Goal: Use online tool/utility: Use online tool/utility

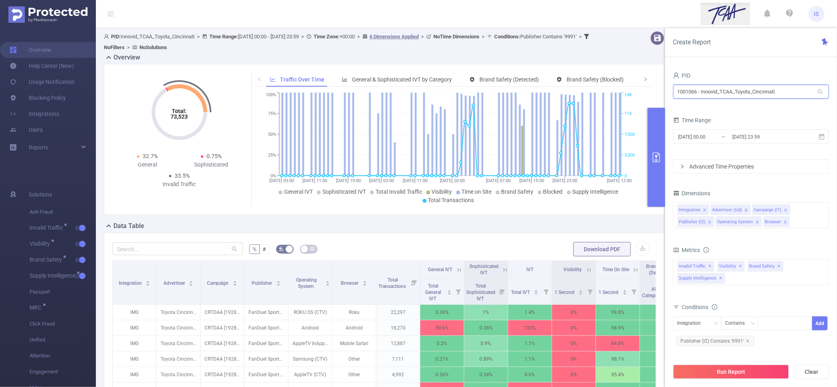
drag, startPoint x: 787, startPoint y: 88, endPoint x: 546, endPoint y: 79, distance: 241.5
click at [546, 79] on section "PID: Innovid_TCAA_Toyota_Cincinnati > Time Range: [DATE] 00:00 - [DATE] 23:59 >…" at bounding box center [466, 291] width 741 height 527
type input "dx"
click at [719, 107] on li "1001040 - FT_Adobe_DX_B2B_InHouse 3.88M [353K rows]" at bounding box center [751, 108] width 156 height 13
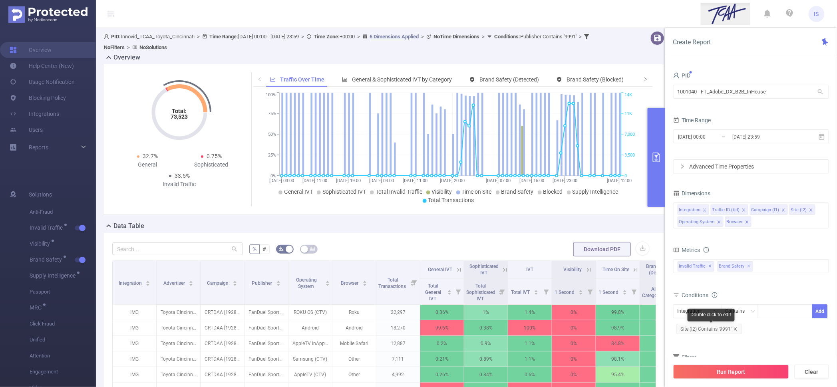
click at [734, 328] on icon "icon: close" at bounding box center [735, 329] width 4 height 4
click at [814, 373] on button "Clear" at bounding box center [812, 372] width 34 height 14
type input "[DATE] 12:00"
type input "[DATE] 12:59"
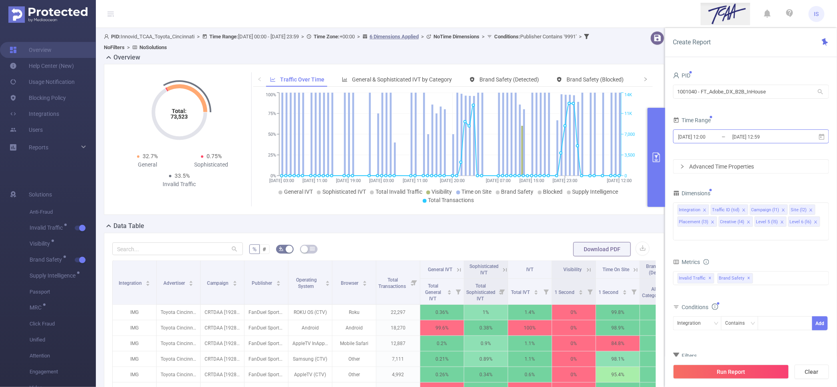
click at [711, 136] on input "[DATE] 12:00" at bounding box center [710, 136] width 65 height 11
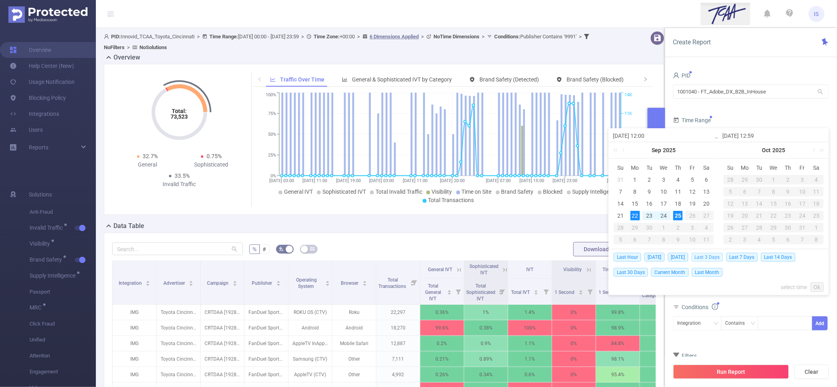
click at [709, 258] on span "Last 3 Days" at bounding box center [707, 257] width 32 height 9
type input "[DATE] 00:00"
type input "[DATE] 23:59"
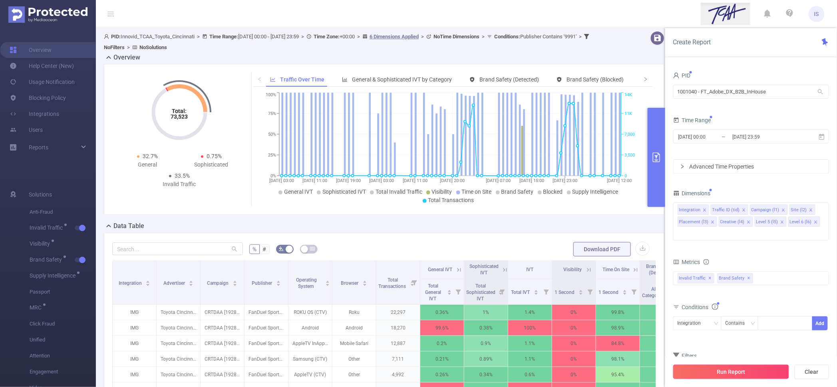
click at [729, 371] on button "Run Report" at bounding box center [731, 372] width 116 height 14
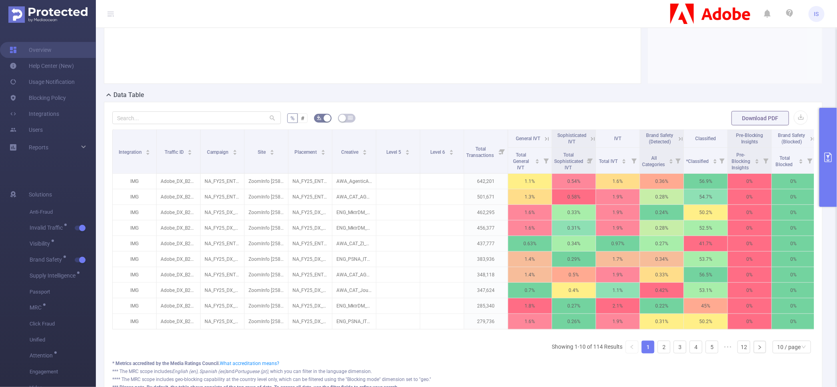
scroll to position [150, 0]
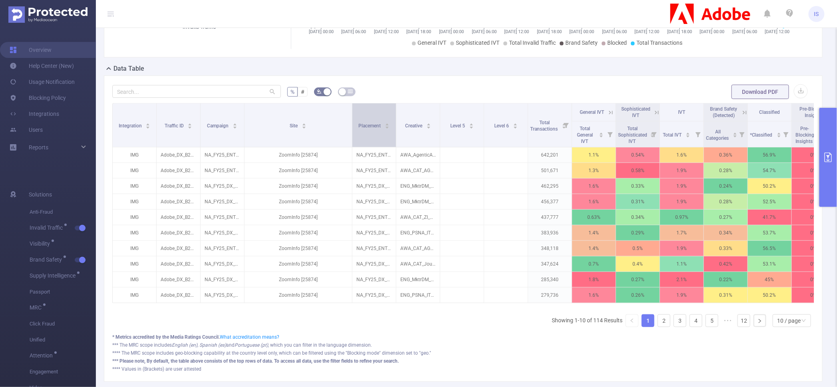
drag, startPoint x: 287, startPoint y: 119, endPoint x: 353, endPoint y: 126, distance: 66.7
click at [353, 126] on span at bounding box center [352, 125] width 4 height 44
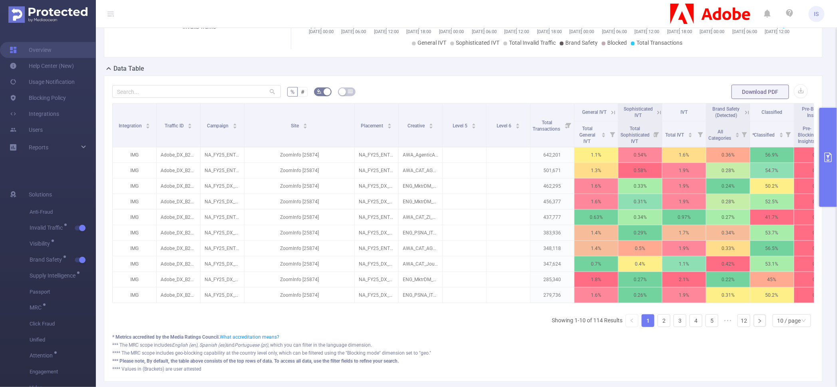
click at [828, 135] on button "primary" at bounding box center [828, 157] width 18 height 99
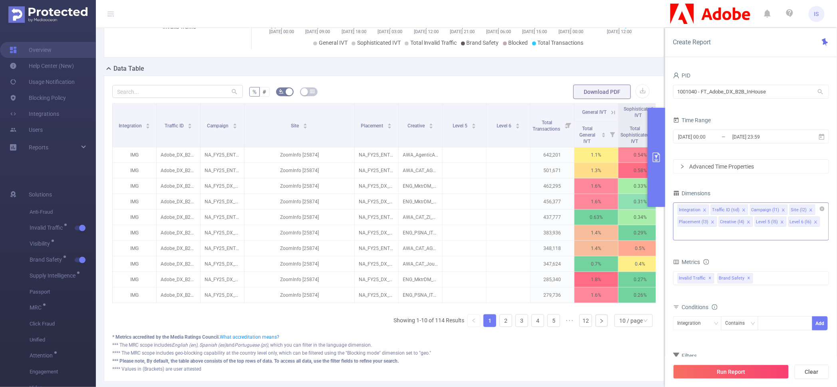
click at [747, 221] on icon "icon: close" at bounding box center [749, 222] width 4 height 4
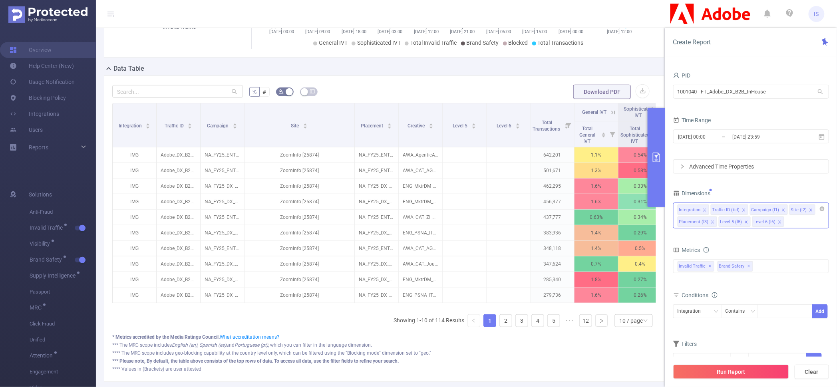
click at [745, 221] on icon "icon: close" at bounding box center [746, 222] width 4 height 4
click at [711, 221] on icon "icon: close" at bounding box center [712, 222] width 3 height 3
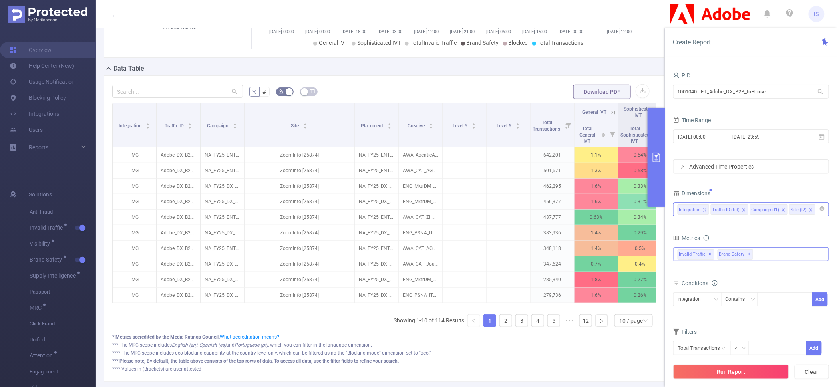
click at [747, 254] on span "✕" at bounding box center [748, 255] width 3 height 10
click at [725, 373] on button "Run Report" at bounding box center [731, 372] width 116 height 14
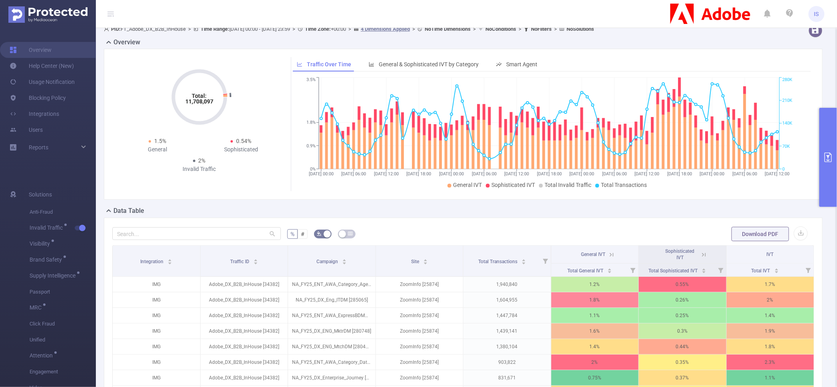
scroll to position [58, 0]
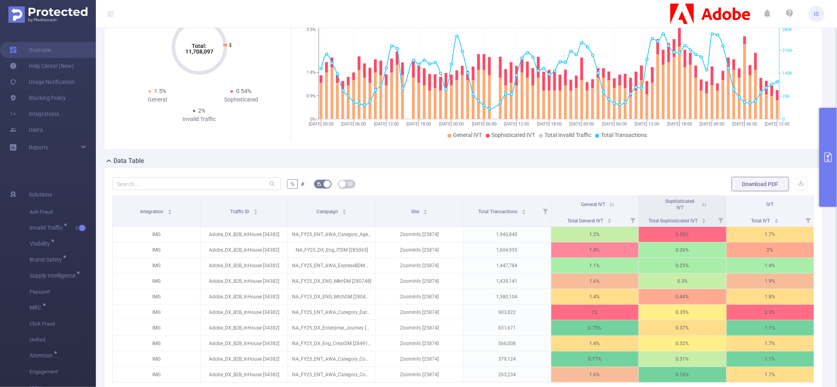
click at [832, 186] on button "primary" at bounding box center [828, 157] width 18 height 99
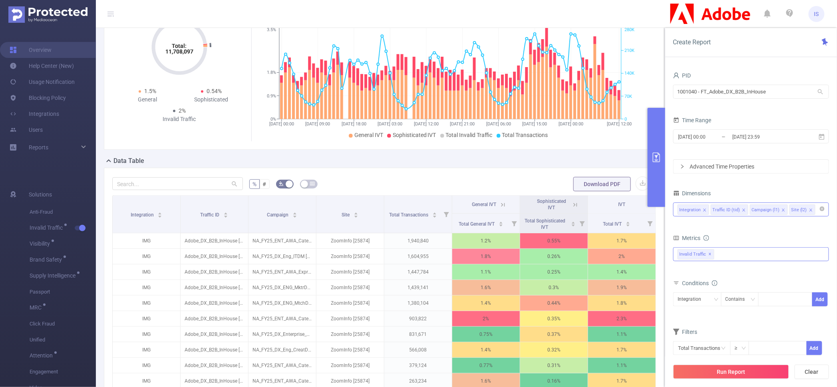
click at [782, 211] on icon "icon: close" at bounding box center [783, 210] width 4 height 4
click at [746, 372] on button "Run Report" at bounding box center [731, 372] width 116 height 14
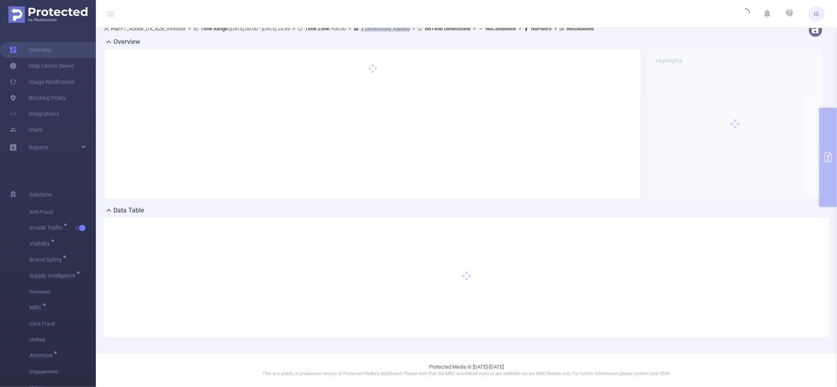
scroll to position [8, 0]
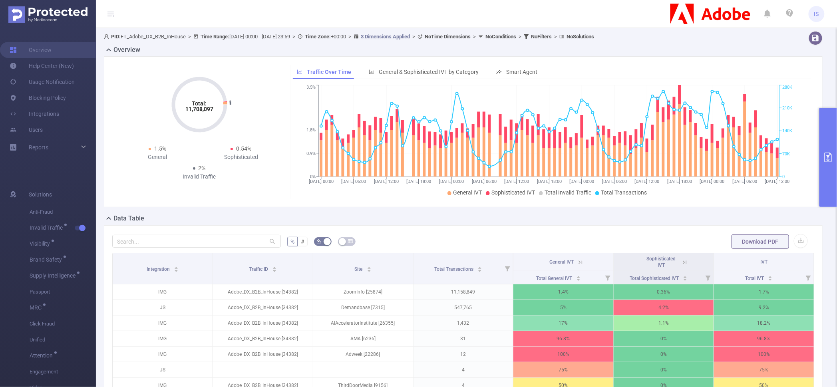
click at [305, 212] on div "Total: 11,708,097 Total: 11,708,097 1.5% General 0.54% Sophisticated 2% Invalid…" at bounding box center [463, 134] width 725 height 157
